Goal: Task Accomplishment & Management: Use online tool/utility

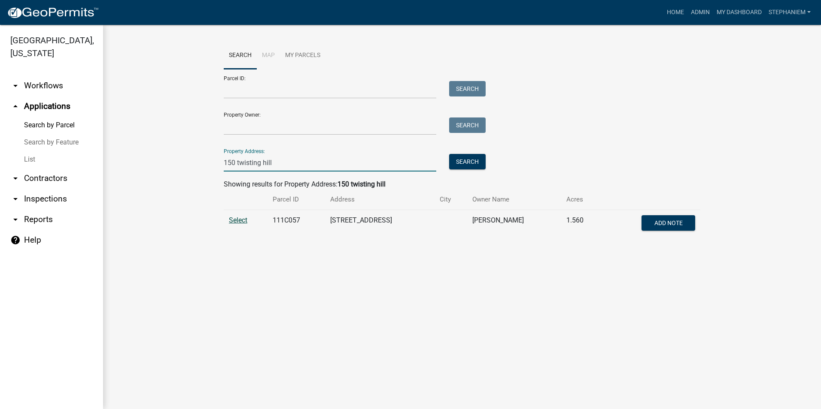
type input "150 twisting hill"
click at [240, 221] on span "Select" at bounding box center [238, 220] width 18 height 8
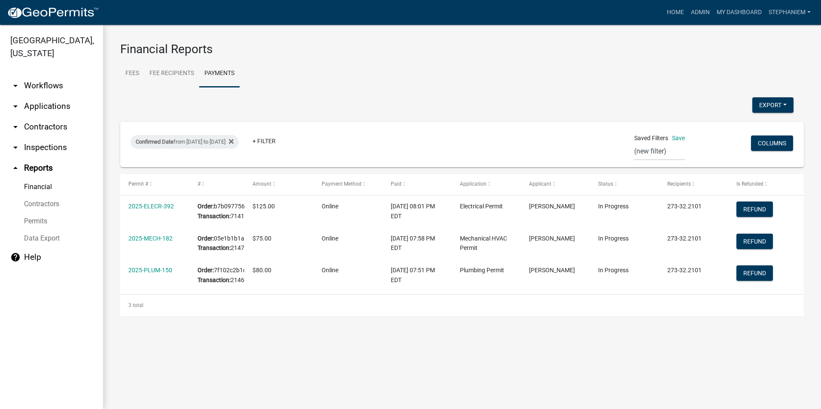
select select "0: null"
click at [696, 14] on link "Admin" at bounding box center [700, 12] width 26 height 16
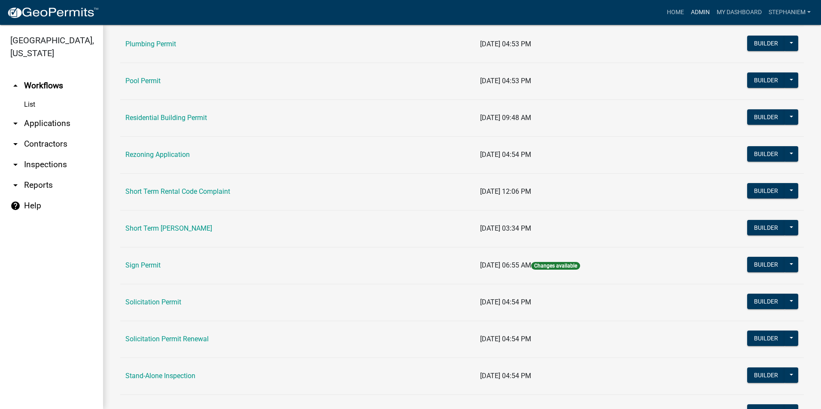
scroll to position [987, 0]
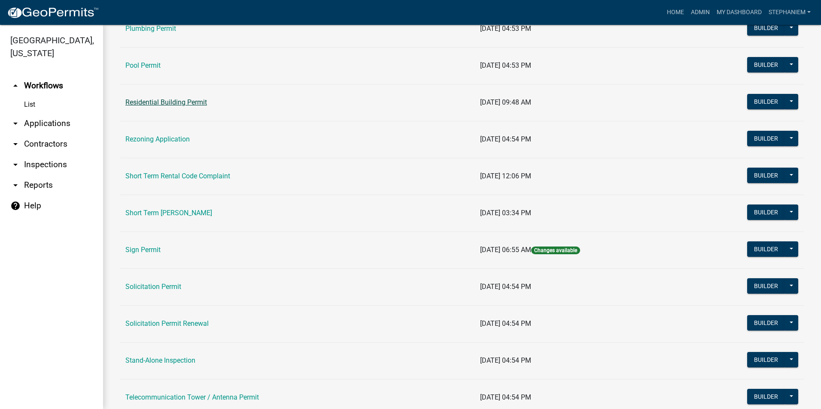
click at [174, 101] on link "Residential Building Permit" at bounding box center [166, 102] width 82 height 8
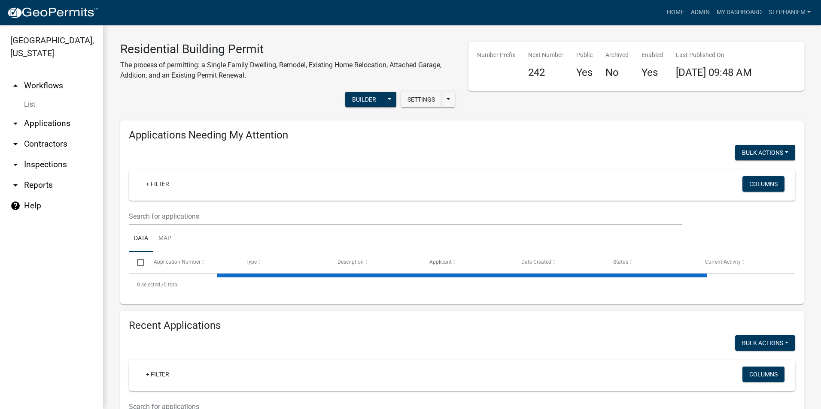
select select "3: 100"
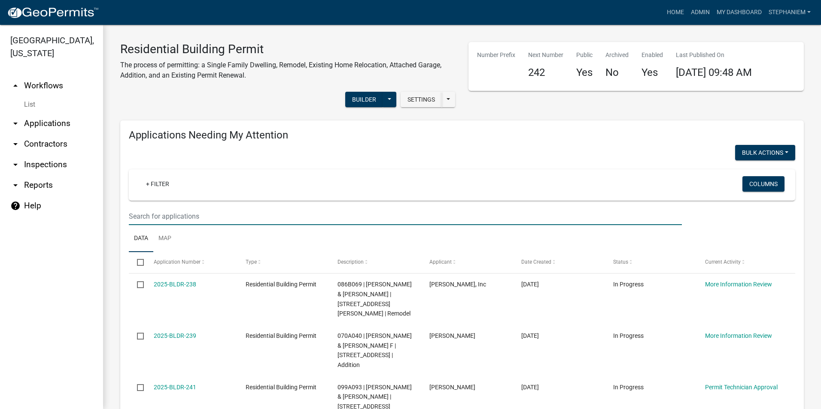
click at [205, 221] on input "text" at bounding box center [405, 217] width 553 height 18
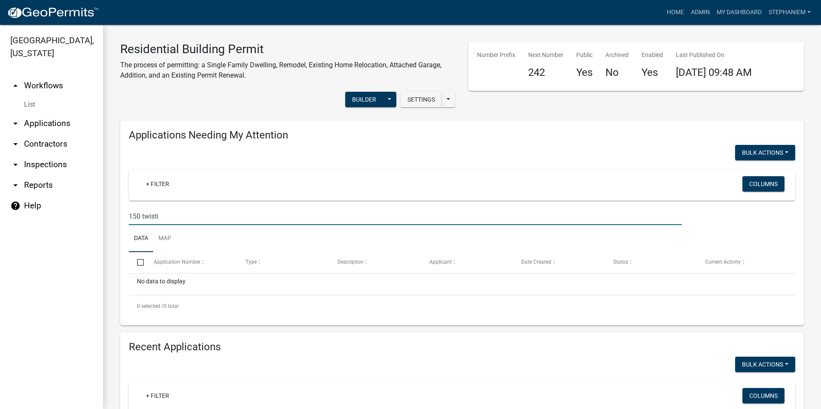
type input "150 twistin"
drag, startPoint x: 182, startPoint y: 213, endPoint x: 120, endPoint y: 217, distance: 62.4
click at [120, 217] on div "Applications Needing My Attention Bulk Actions Void + Filter Columns 150 twisti…" at bounding box center [462, 223] width 696 height 205
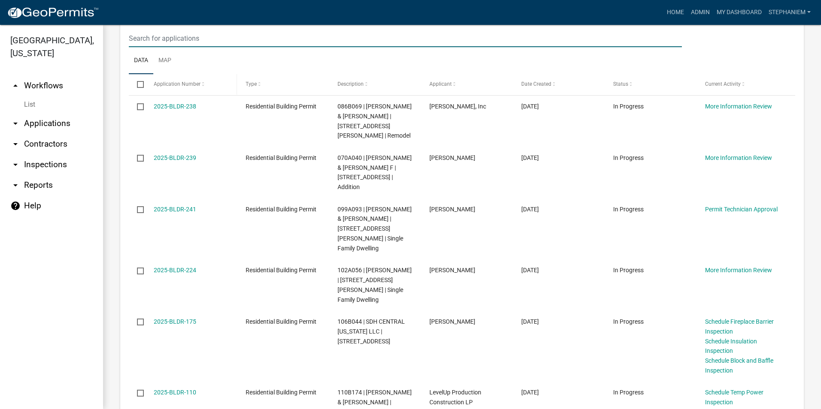
scroll to position [129, 0]
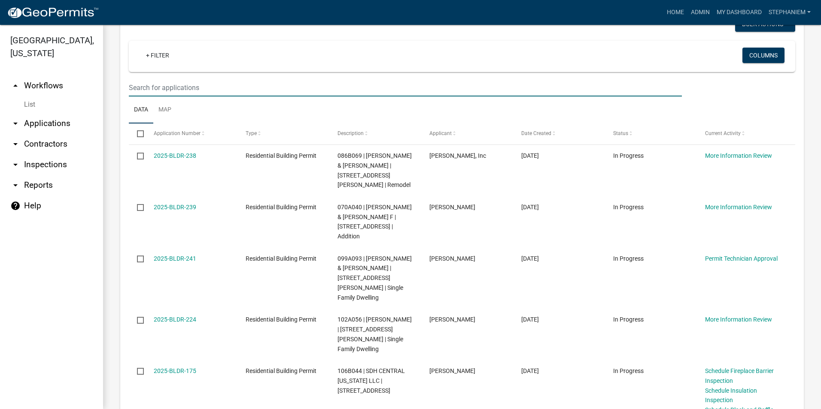
drag, startPoint x: 225, startPoint y: 84, endPoint x: 233, endPoint y: 92, distance: 11.2
click at [225, 84] on input "text" at bounding box center [405, 88] width 553 height 18
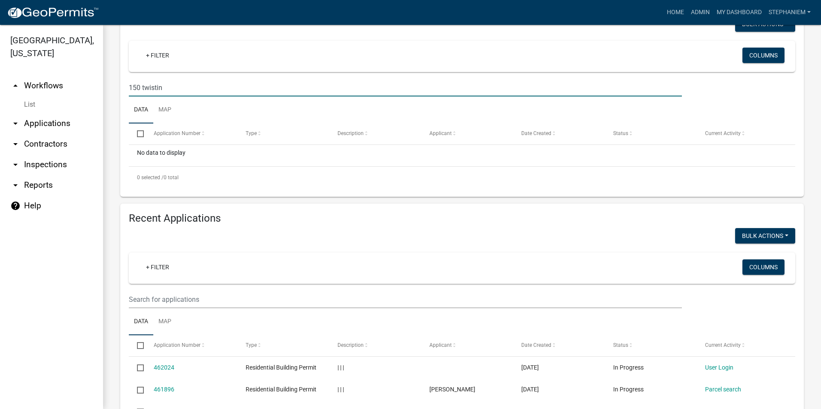
click at [232, 93] on input "150 twistin" at bounding box center [405, 88] width 553 height 18
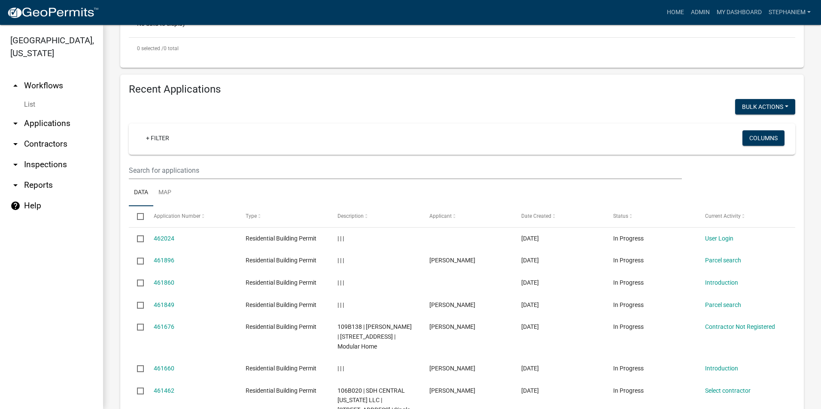
scroll to position [258, 0]
type input "150 twistin"
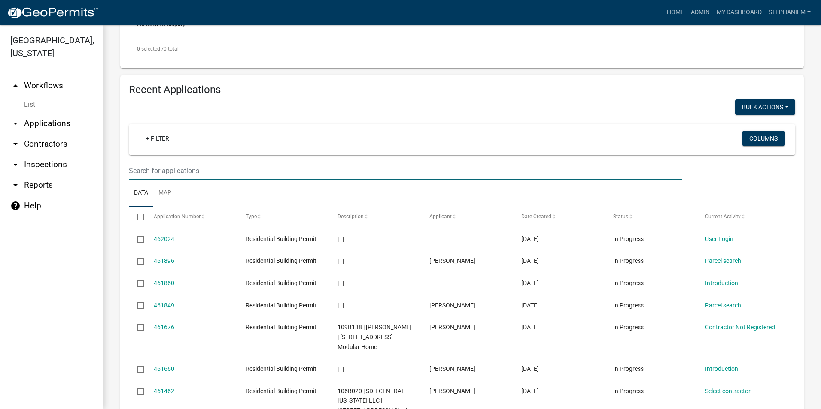
click at [194, 171] on input "text" at bounding box center [405, 171] width 553 height 18
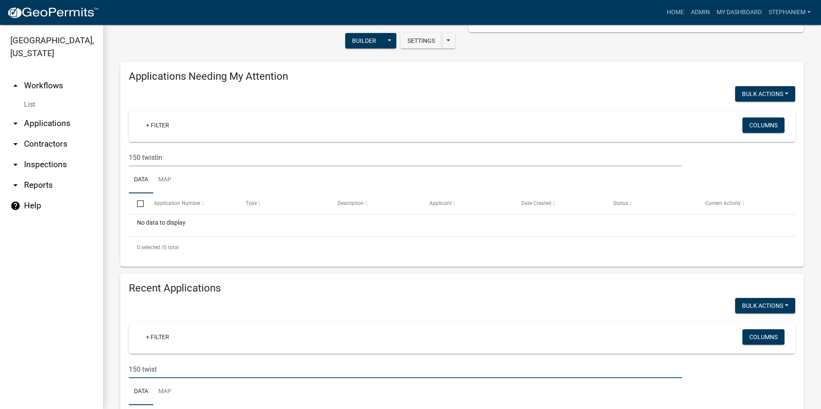
scroll to position [0, 0]
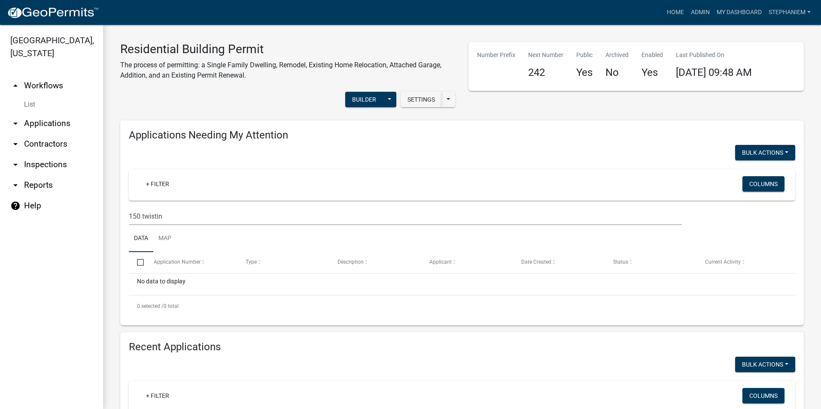
type input "150 twist"
click at [70, 123] on link "arrow_drop_down Applications" at bounding box center [51, 123] width 103 height 21
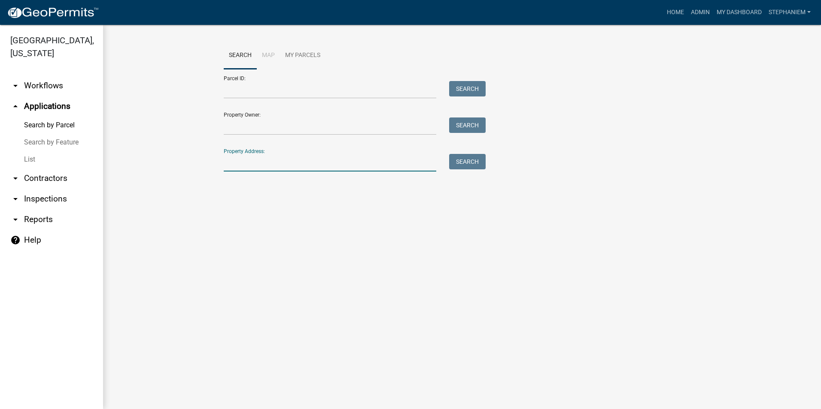
click at [315, 164] on input "Property Address:" at bounding box center [330, 163] width 212 height 18
type input "150 twisting"
click at [467, 160] on button "Search" at bounding box center [467, 161] width 36 height 15
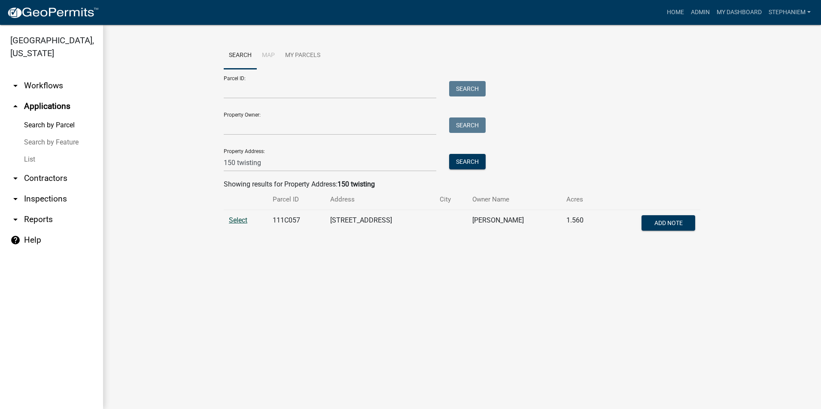
click at [230, 222] on span "Select" at bounding box center [238, 220] width 18 height 8
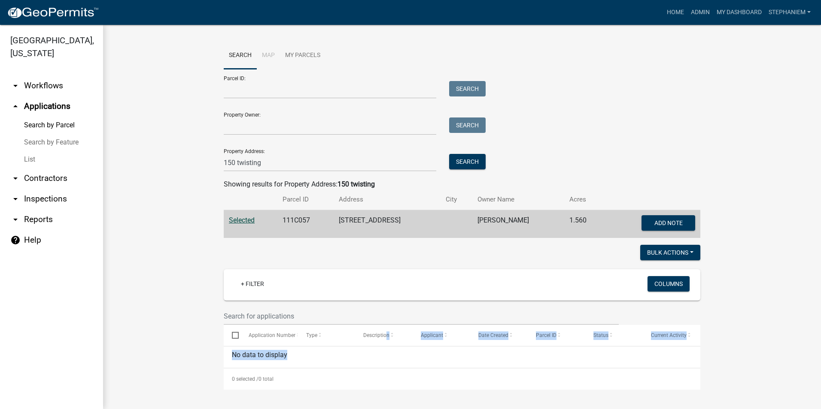
drag, startPoint x: 385, startPoint y: 333, endPoint x: 415, endPoint y: 368, distance: 45.7
click at [415, 368] on div "Select Application Number Type Description Applicant Date Created Parcel ID Sta…" at bounding box center [462, 357] width 476 height 65
click at [145, 175] on wm-workflow-application-search-view "Search Map My Parcels Parcel ID: Search Property Owner: Search Property Address…" at bounding box center [461, 216] width 683 height 348
